Goal: Use online tool/utility: Utilize a website feature to perform a specific function

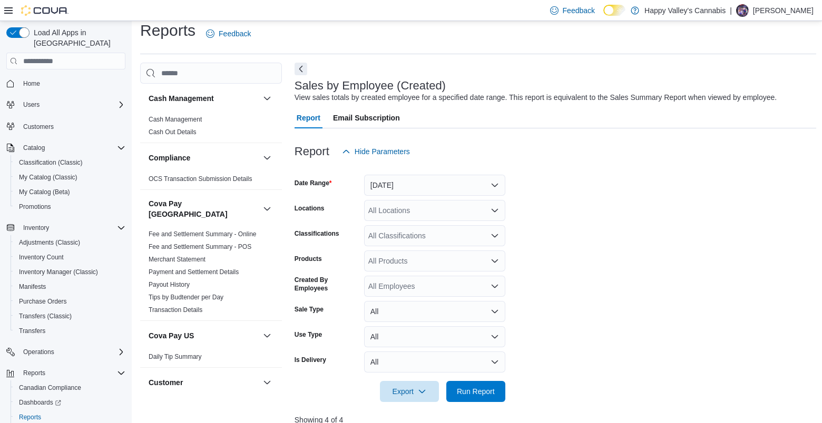
scroll to position [325, 0]
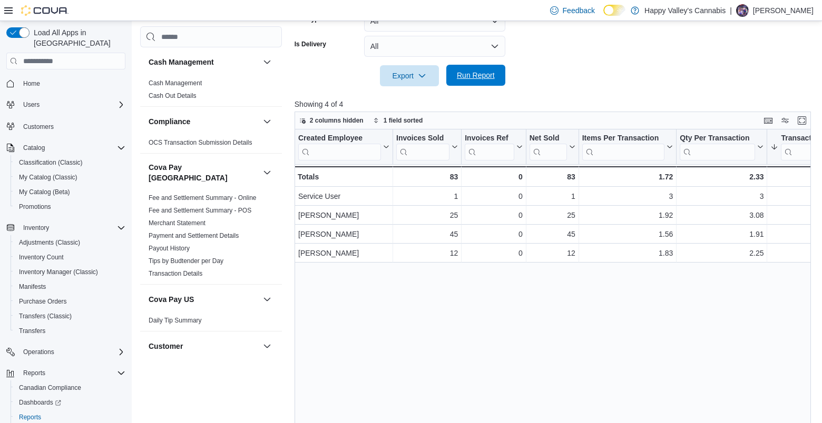
click at [484, 71] on span "Run Report" at bounding box center [475, 75] width 46 height 21
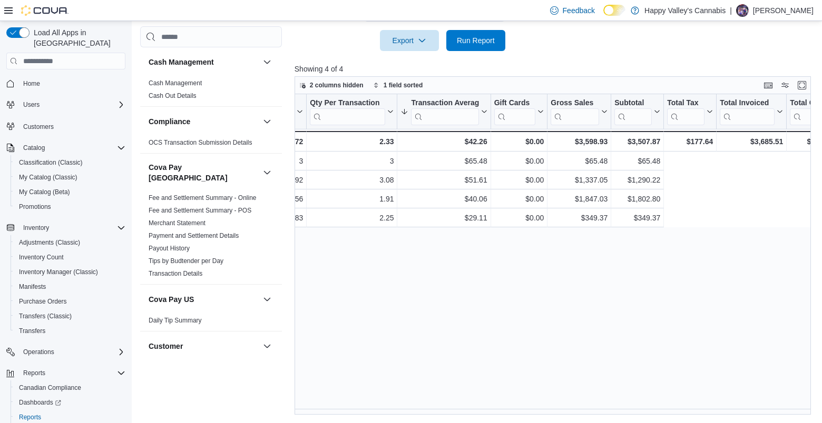
scroll to position [0, 0]
